Goal: Submit feedback/report problem

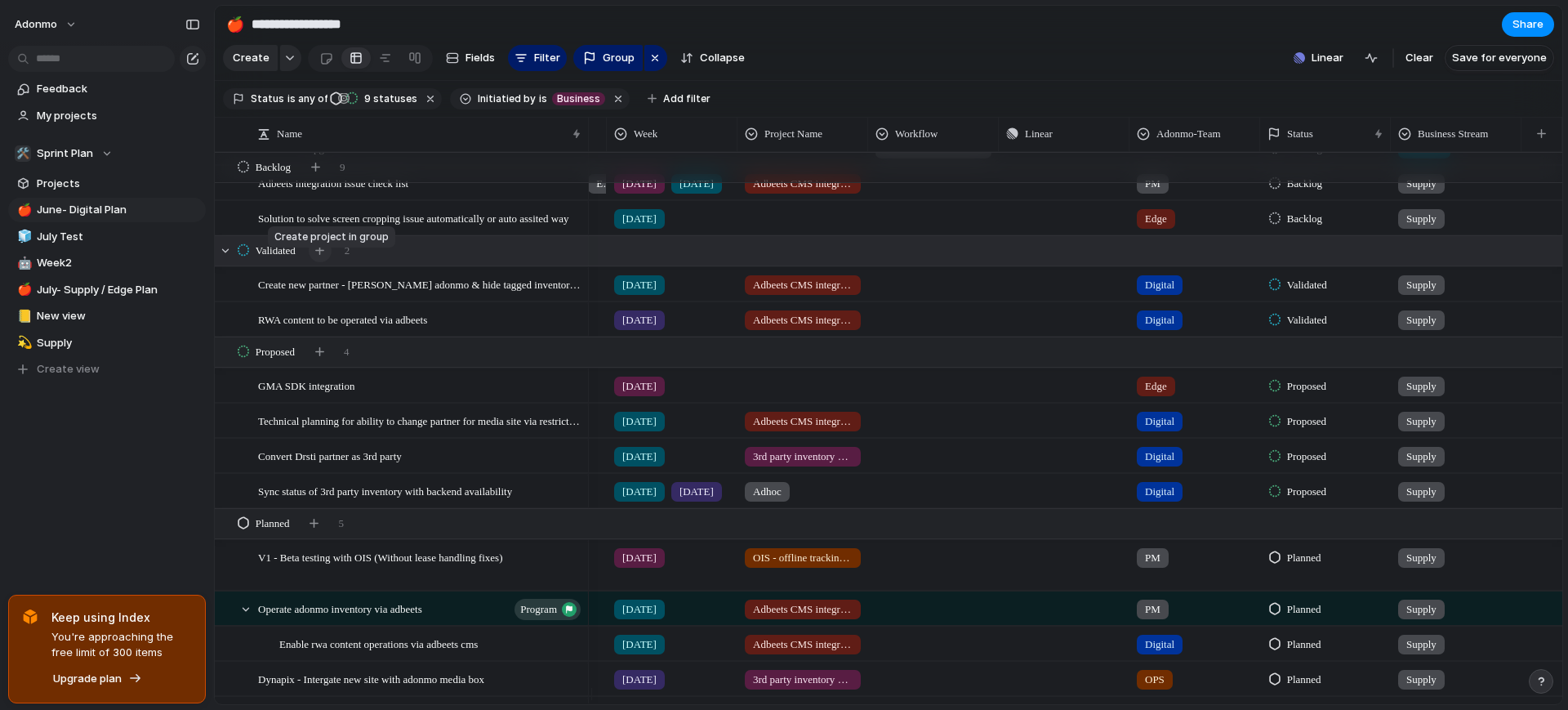
click at [316, 262] on button "button" at bounding box center [321, 251] width 23 height 23
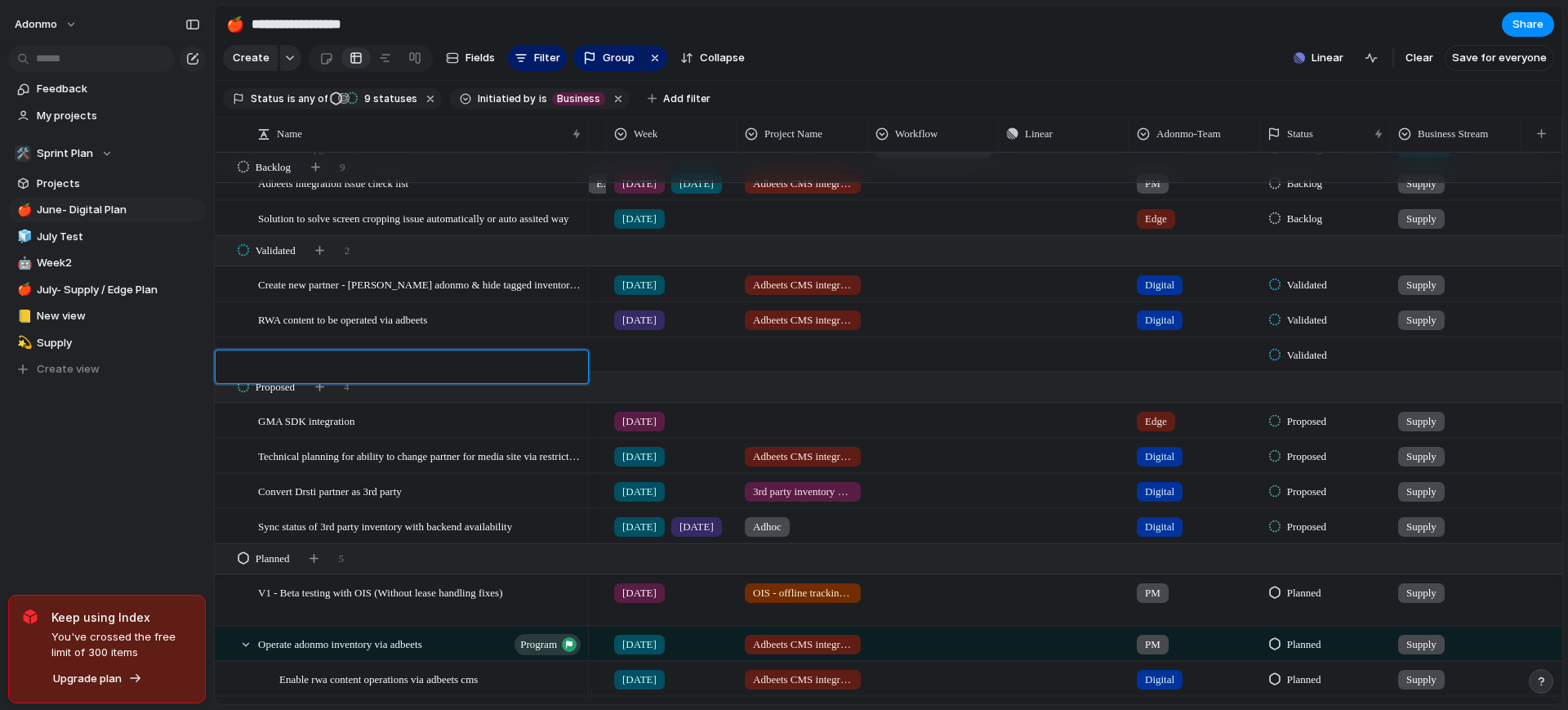
type textarea "*"
type textarea "**********"
click at [637, 365] on div at bounding box center [672, 352] width 129 height 27
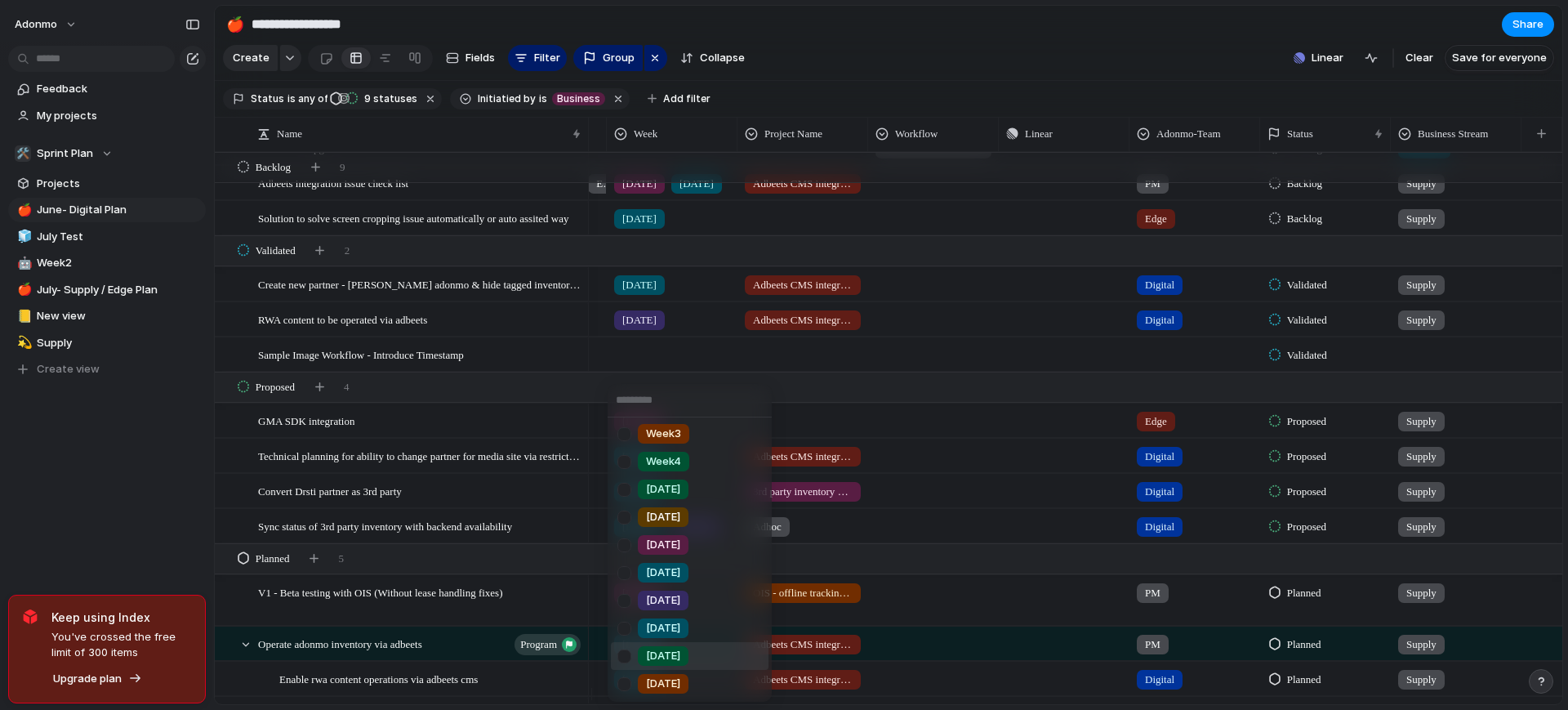
click at [664, 655] on span "[DATE]" at bounding box center [663, 656] width 34 height 17
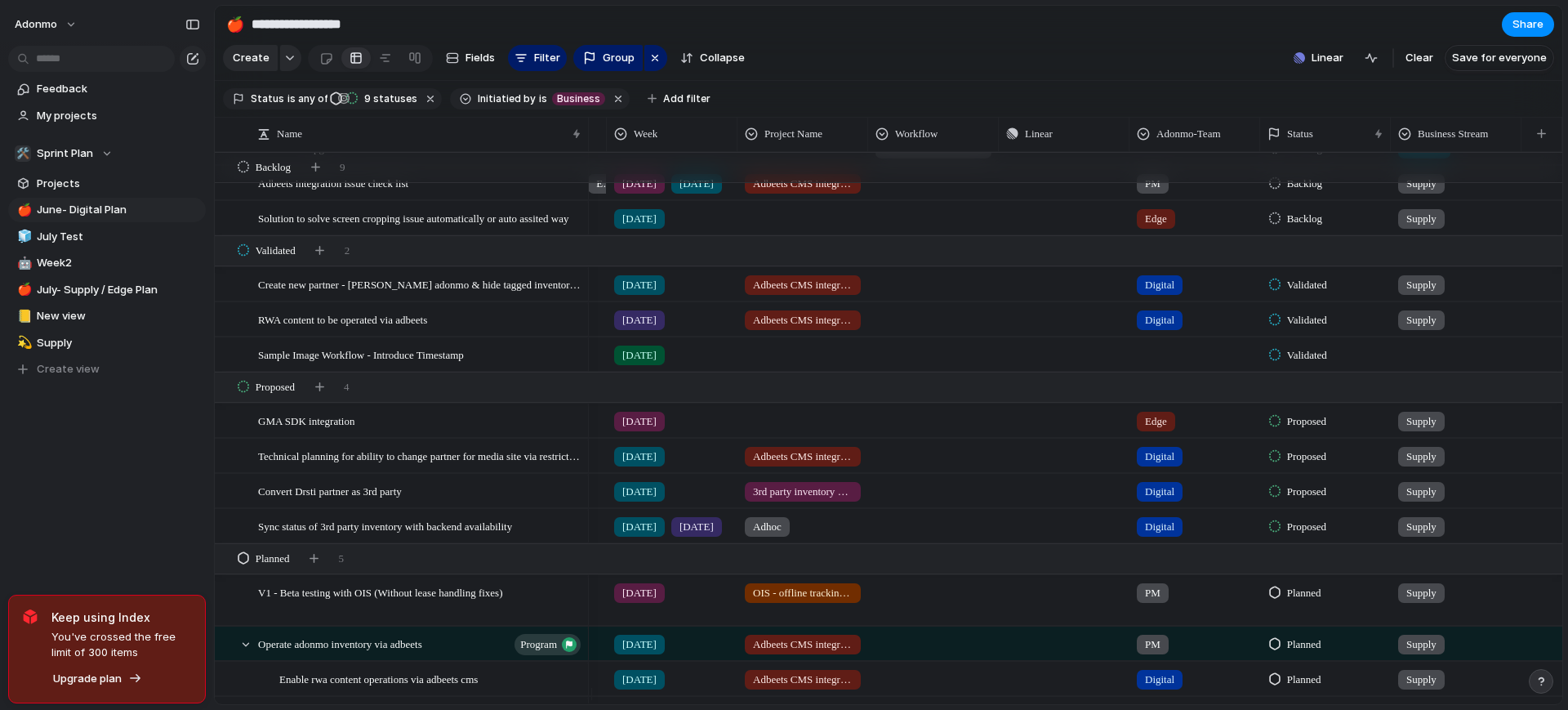
click at [200, 515] on div "Adonmo Feedback My projects 🛠️ Sprint Plan Projects 🍎 June- Digital Plan 🧊 July…" at bounding box center [107, 355] width 214 height 710
click at [1164, 356] on div at bounding box center [1195, 352] width 129 height 27
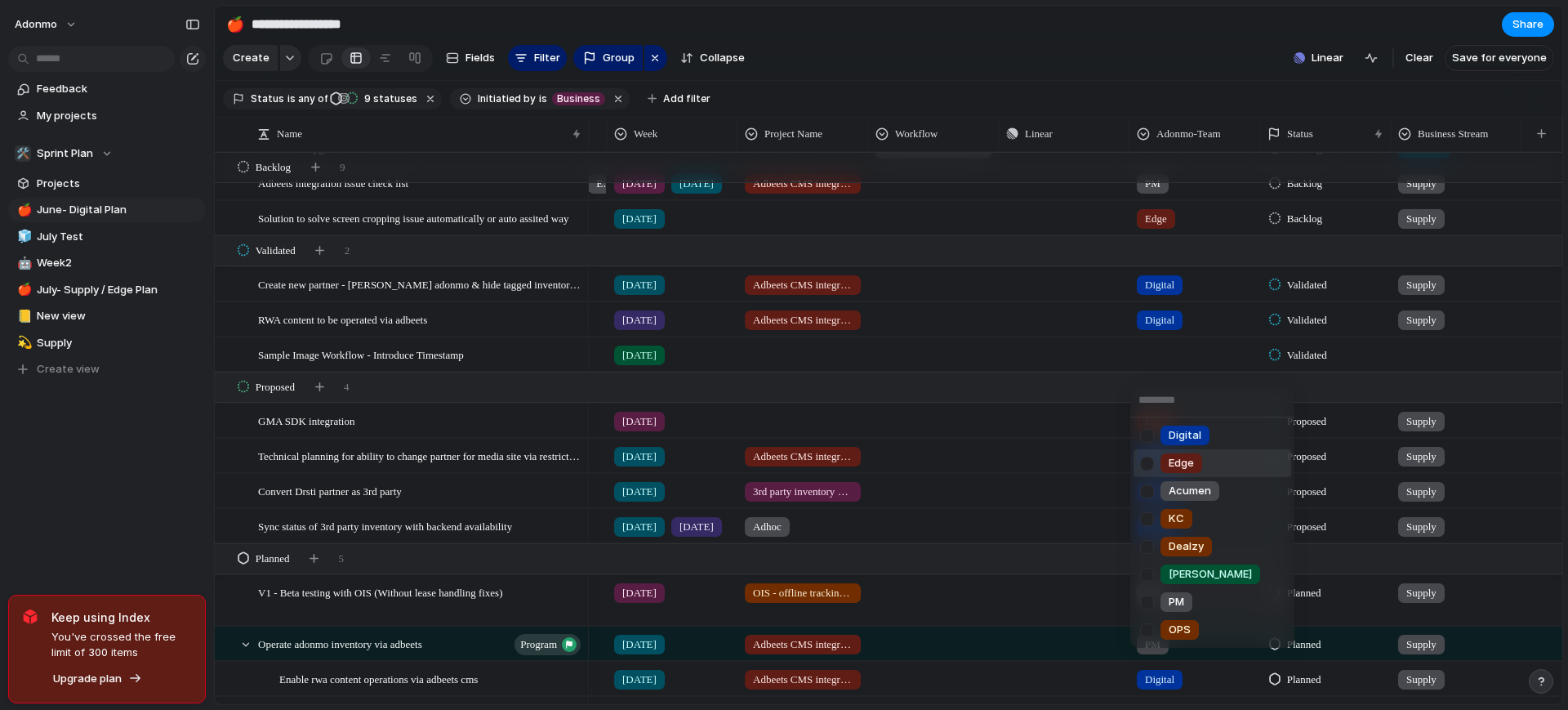
click at [1185, 469] on span "Edge" at bounding box center [1181, 462] width 25 height 17
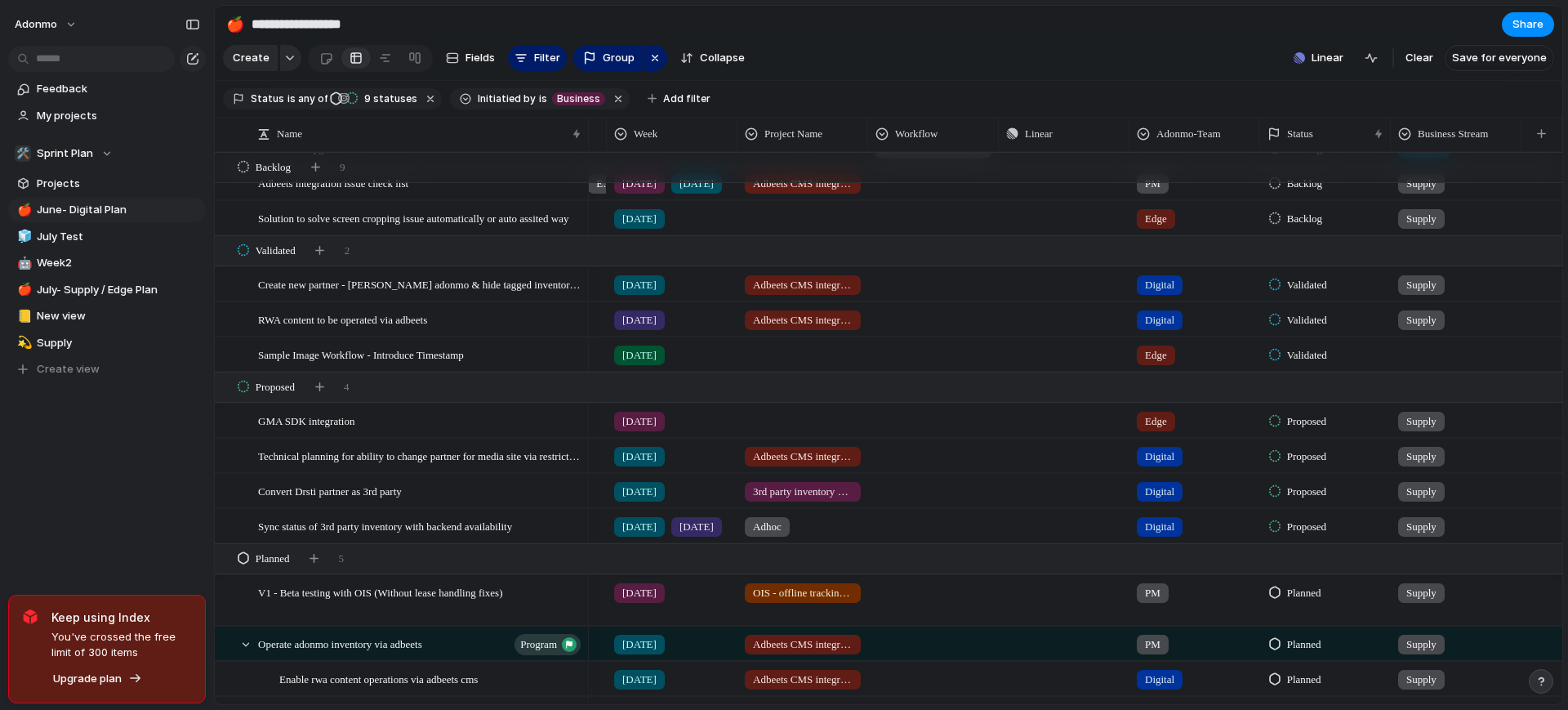
click at [1408, 371] on div at bounding box center [1456, 354] width 131 height 33
click at [1409, 466] on div at bounding box center [1408, 462] width 28 height 28
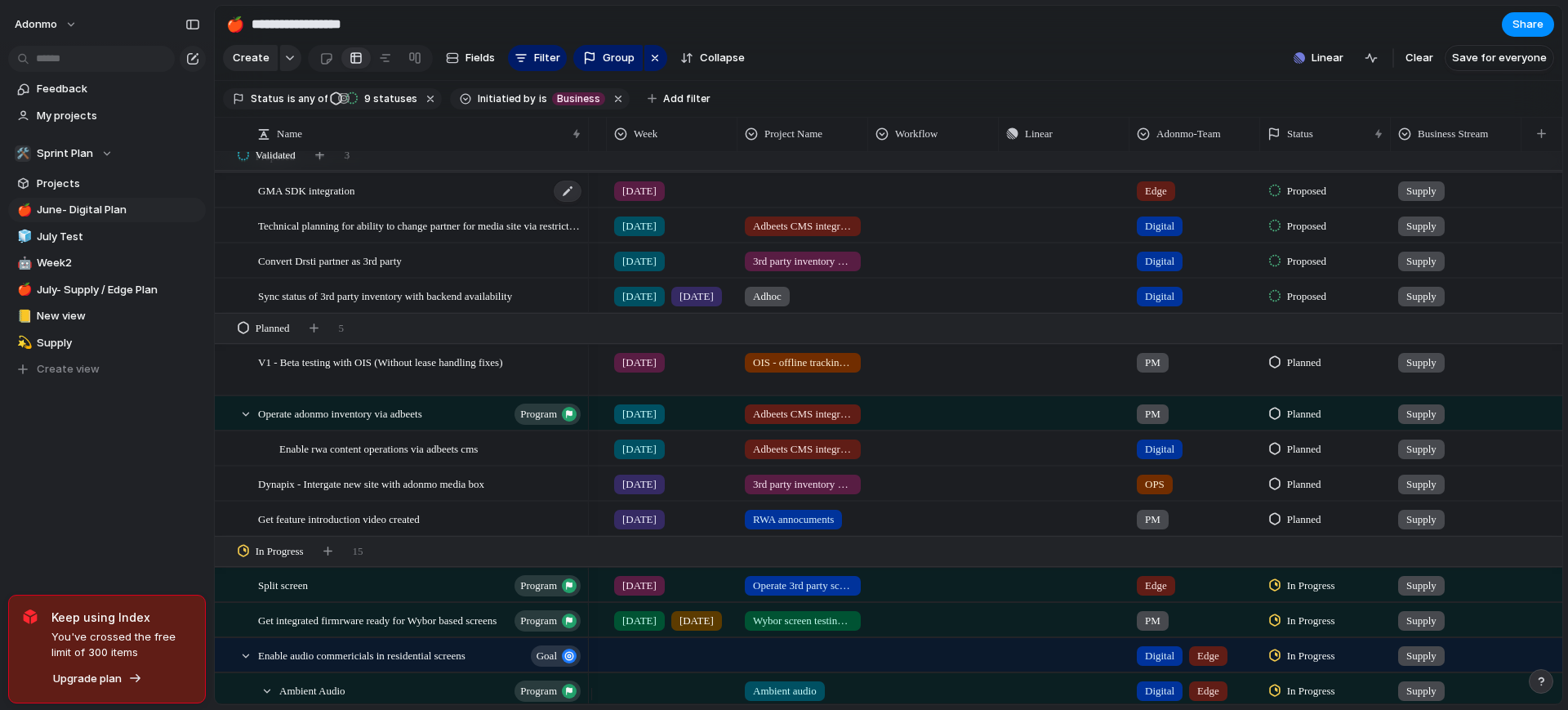
scroll to position [476, 0]
